Goal: Information Seeking & Learning: Learn about a topic

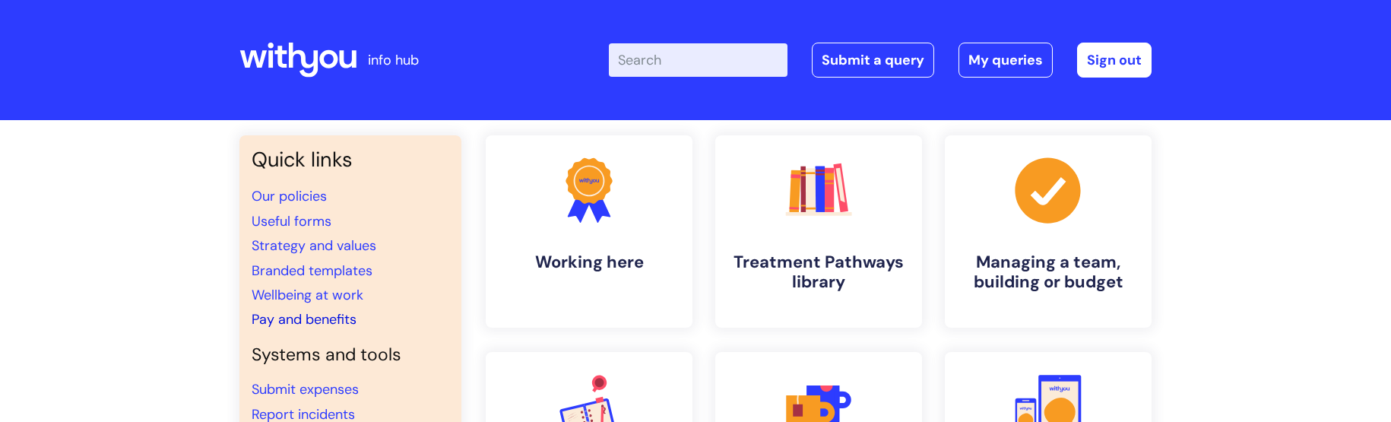
click at [292, 320] on link "Pay and benefits" at bounding box center [304, 319] width 105 height 18
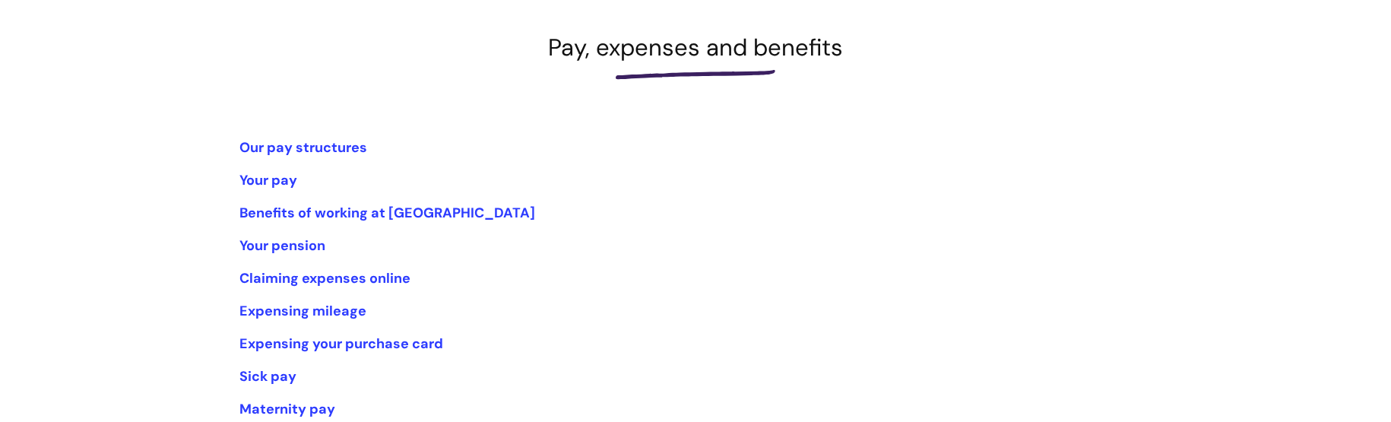
scroll to position [228, 0]
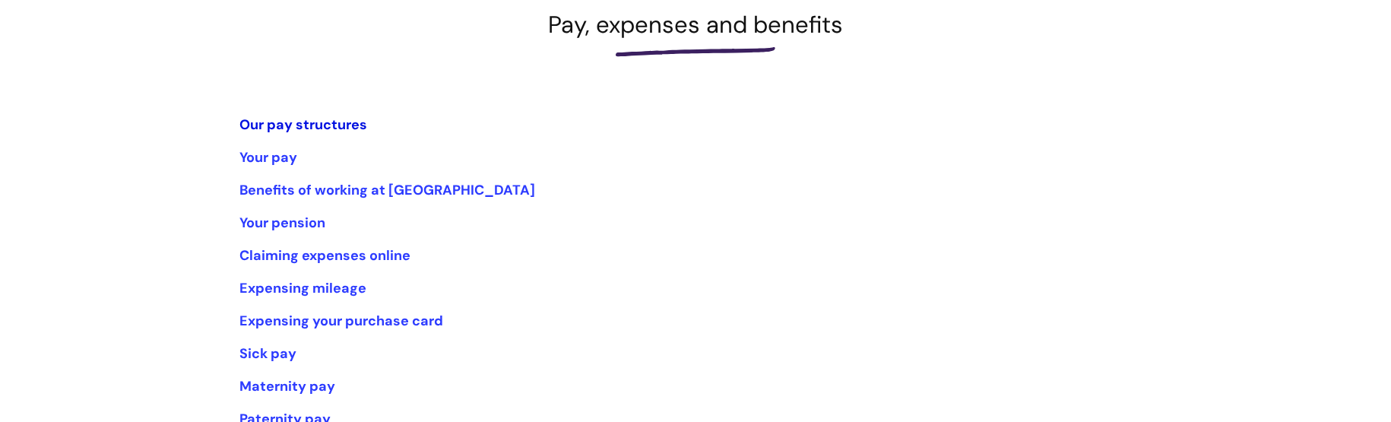
click at [321, 128] on link "Our pay structures" at bounding box center [303, 125] width 128 height 18
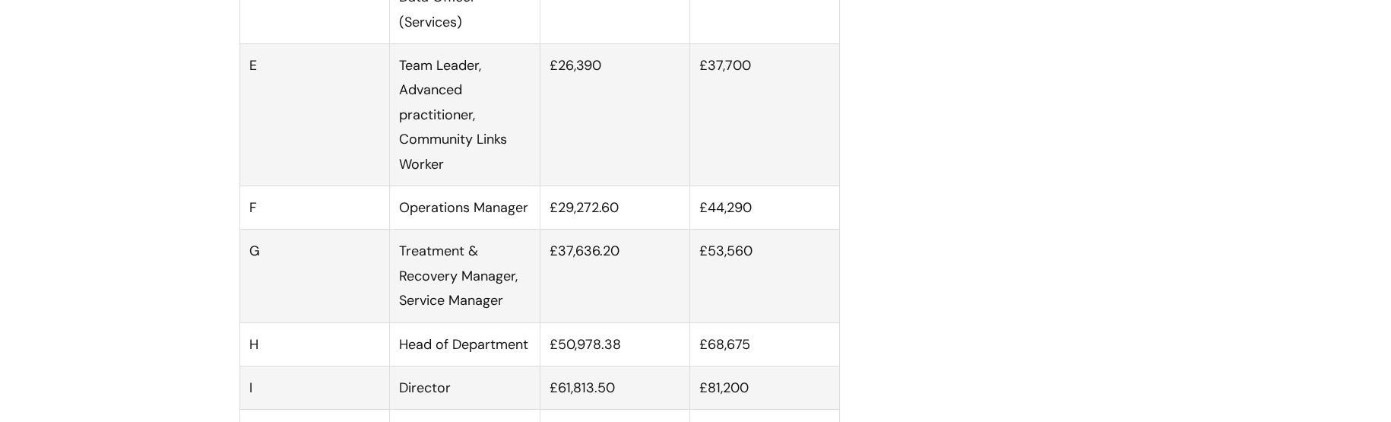
scroll to position [1368, 0]
